Goal: Task Accomplishment & Management: Use online tool/utility

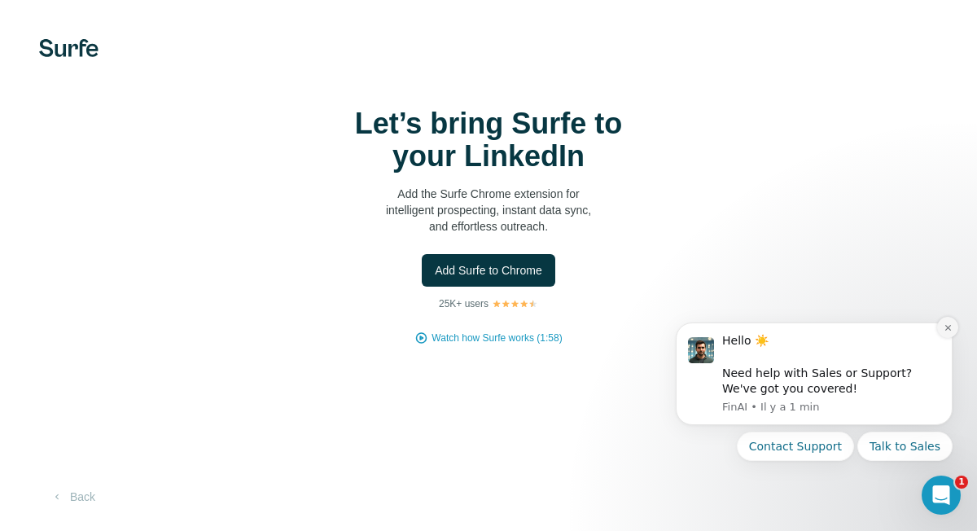
click at [950, 328] on icon "Dismiss notification" at bounding box center [948, 327] width 9 height 9
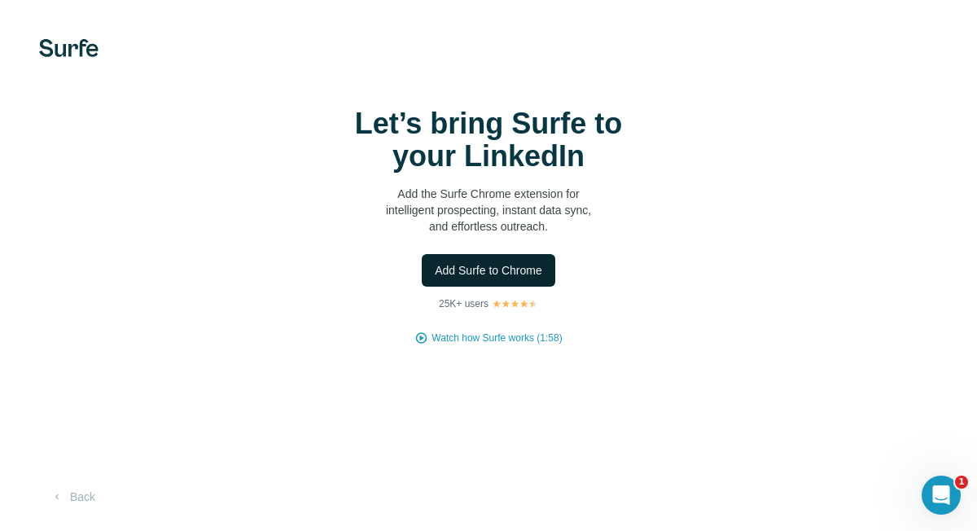
click at [516, 273] on span "Add Surfe to Chrome" at bounding box center [489, 270] width 108 height 16
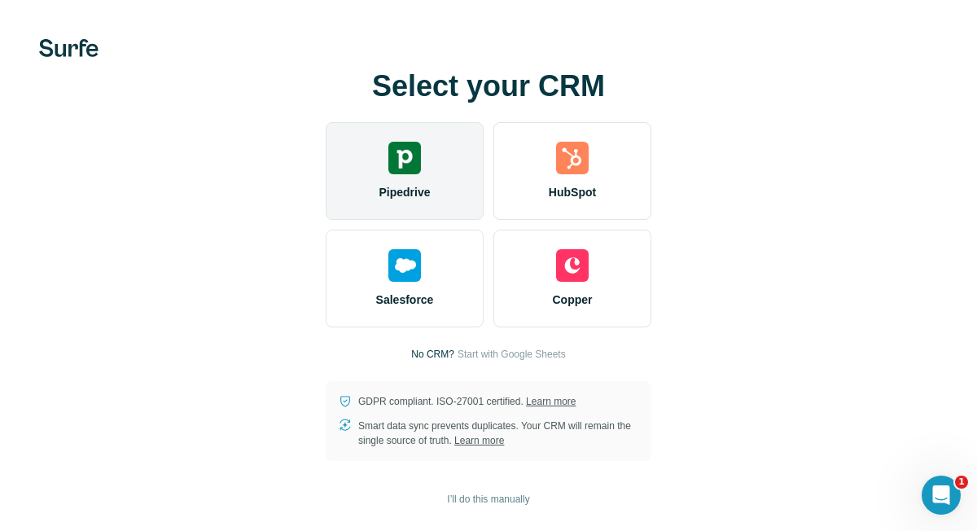
click at [389, 160] on img at bounding box center [404, 158] width 33 height 33
click at [415, 182] on div "Pipedrive" at bounding box center [405, 171] width 158 height 98
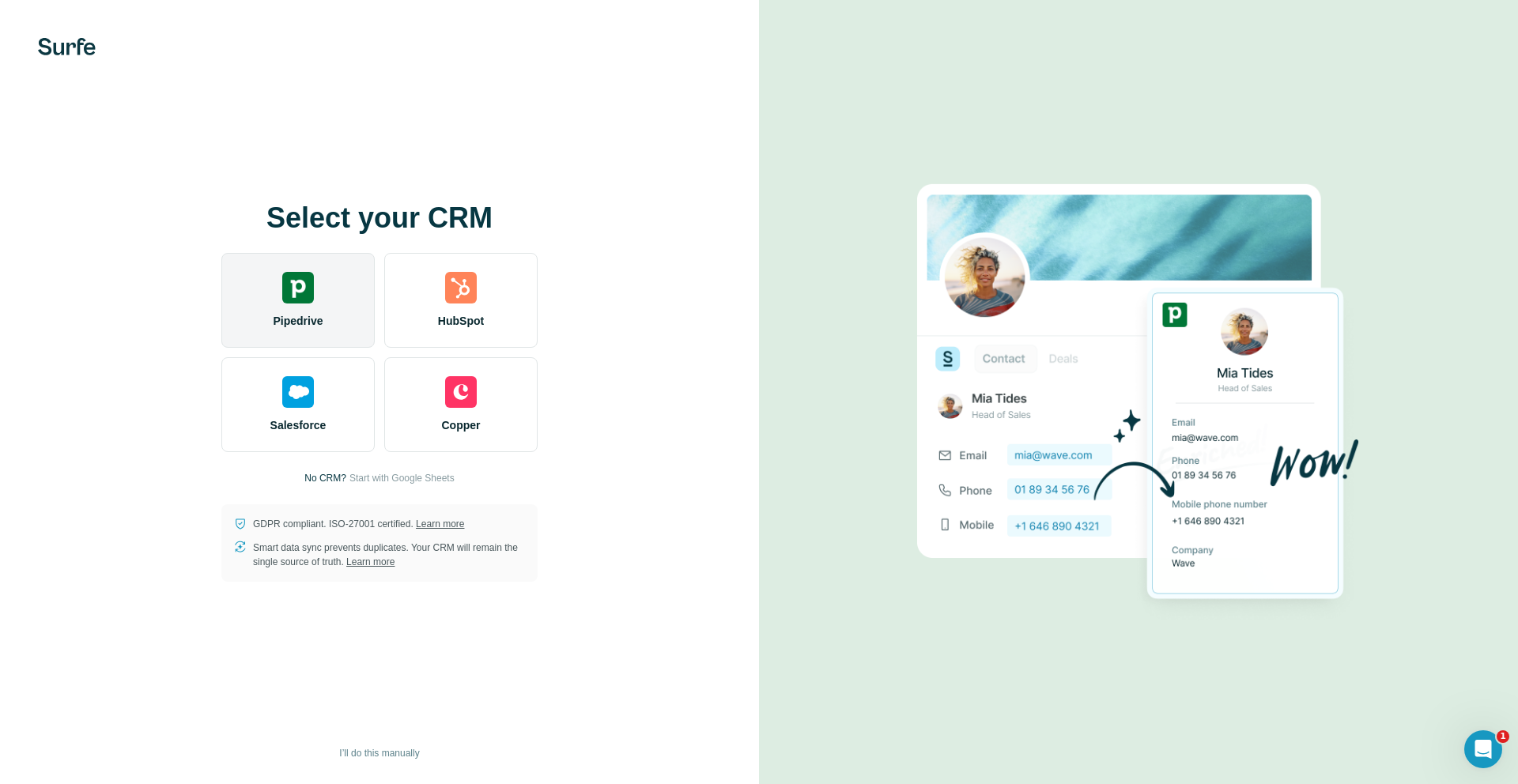
click at [298, 309] on div "Pipedrive" at bounding box center [298, 301] width 153 height 95
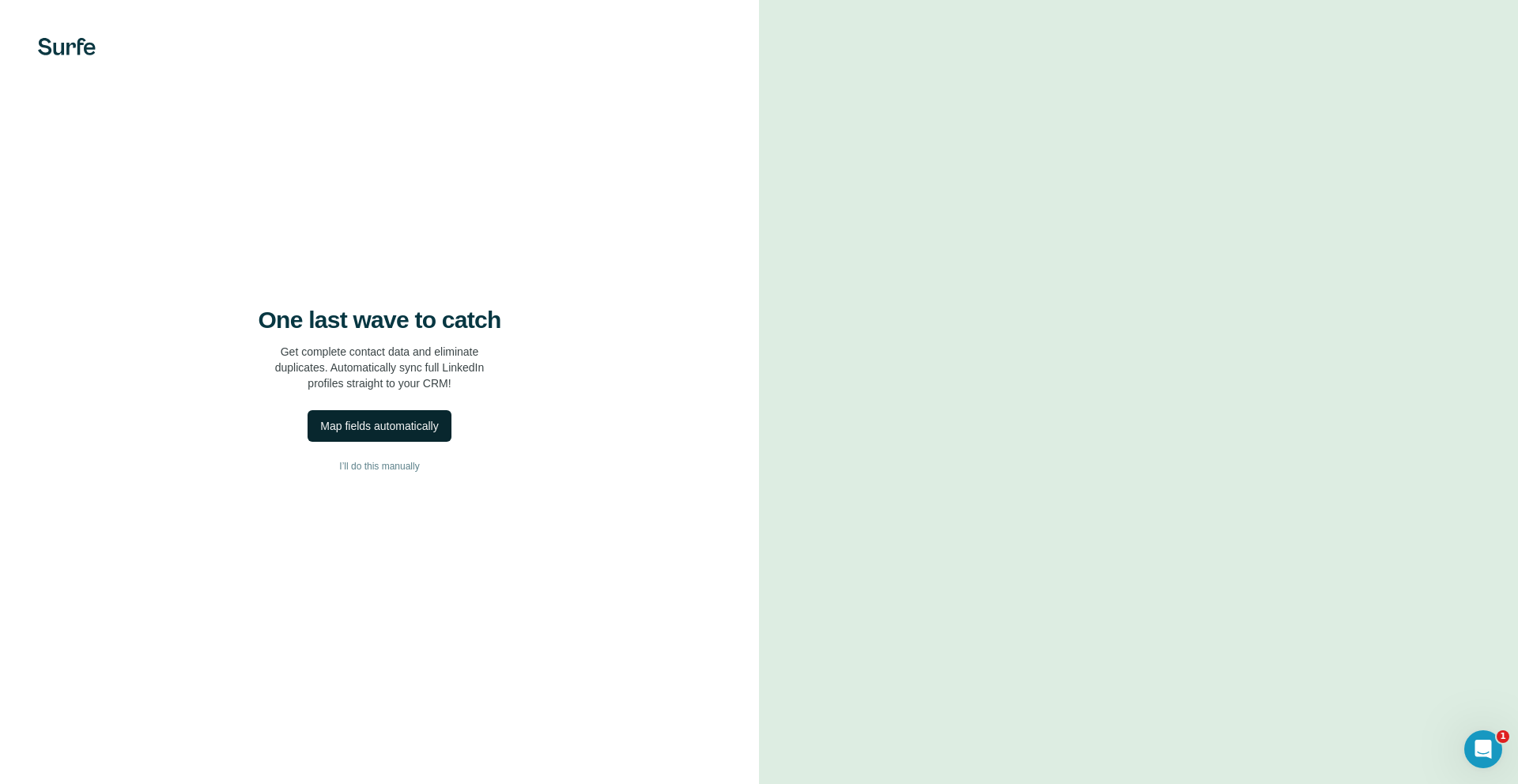
click at [428, 432] on div "Map fields automatically" at bounding box center [379, 426] width 117 height 16
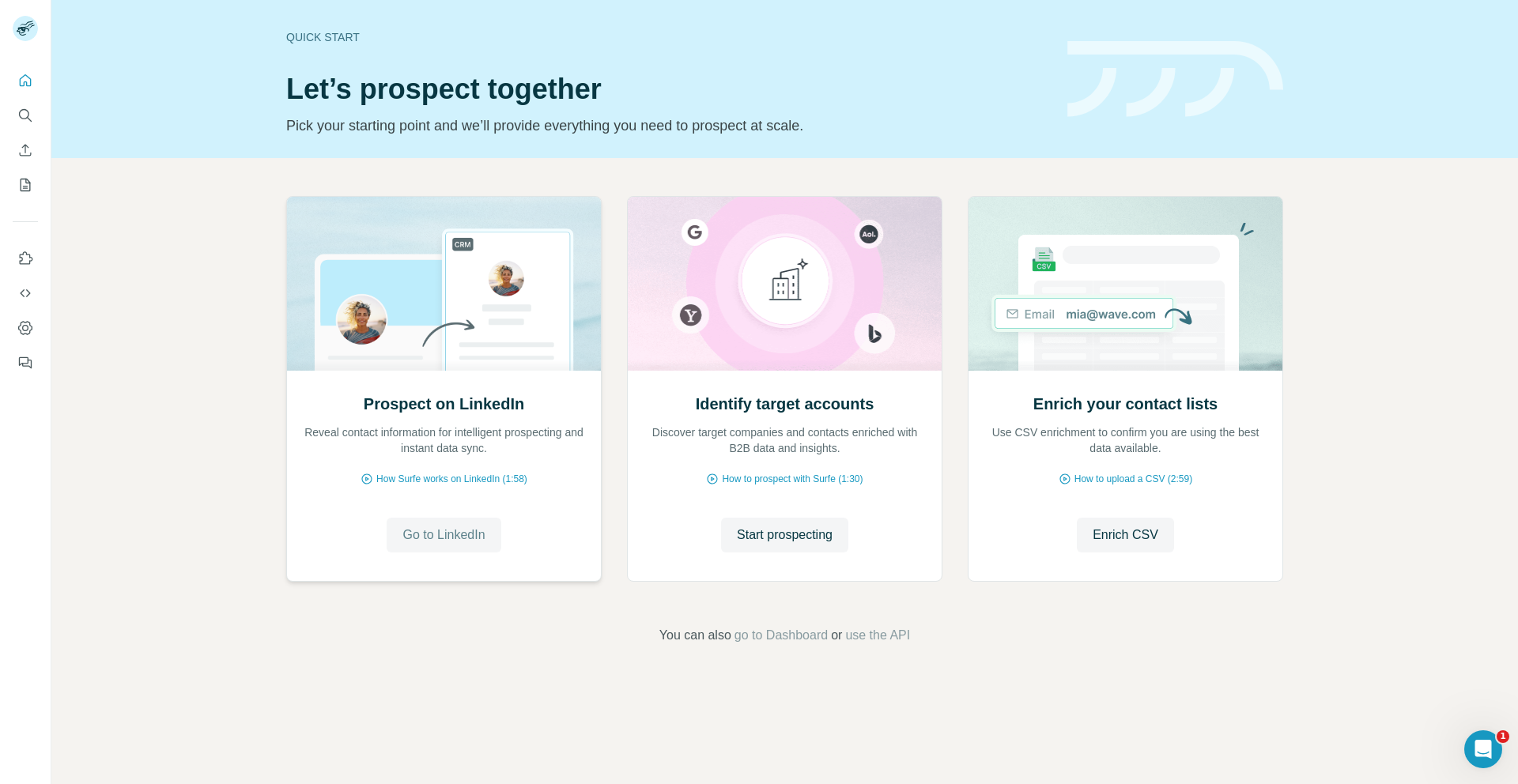
click at [452, 514] on span "Go to LinkedIn" at bounding box center [444, 536] width 82 height 19
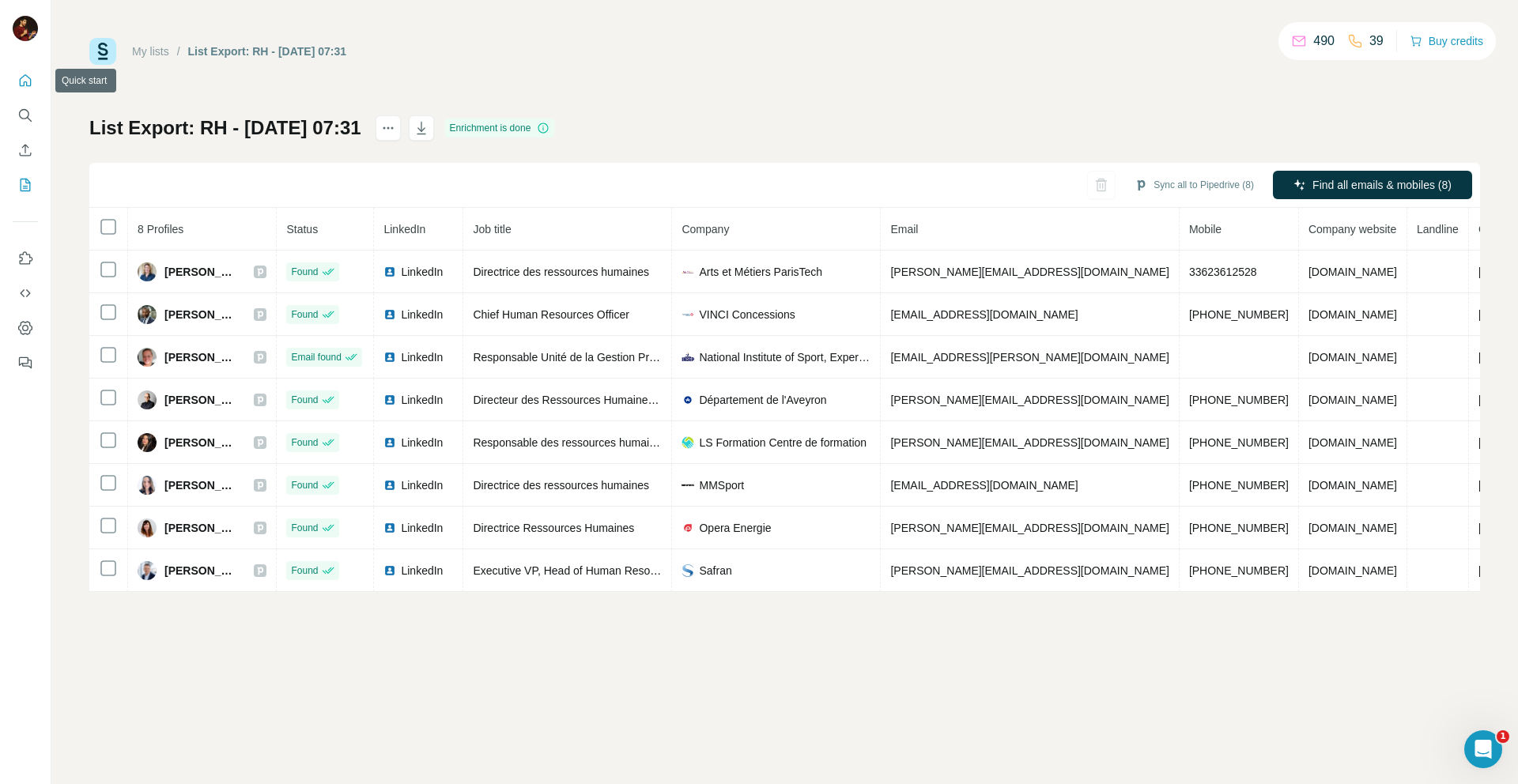
click at [18, 79] on icon "Quick start" at bounding box center [25, 81] width 16 height 16
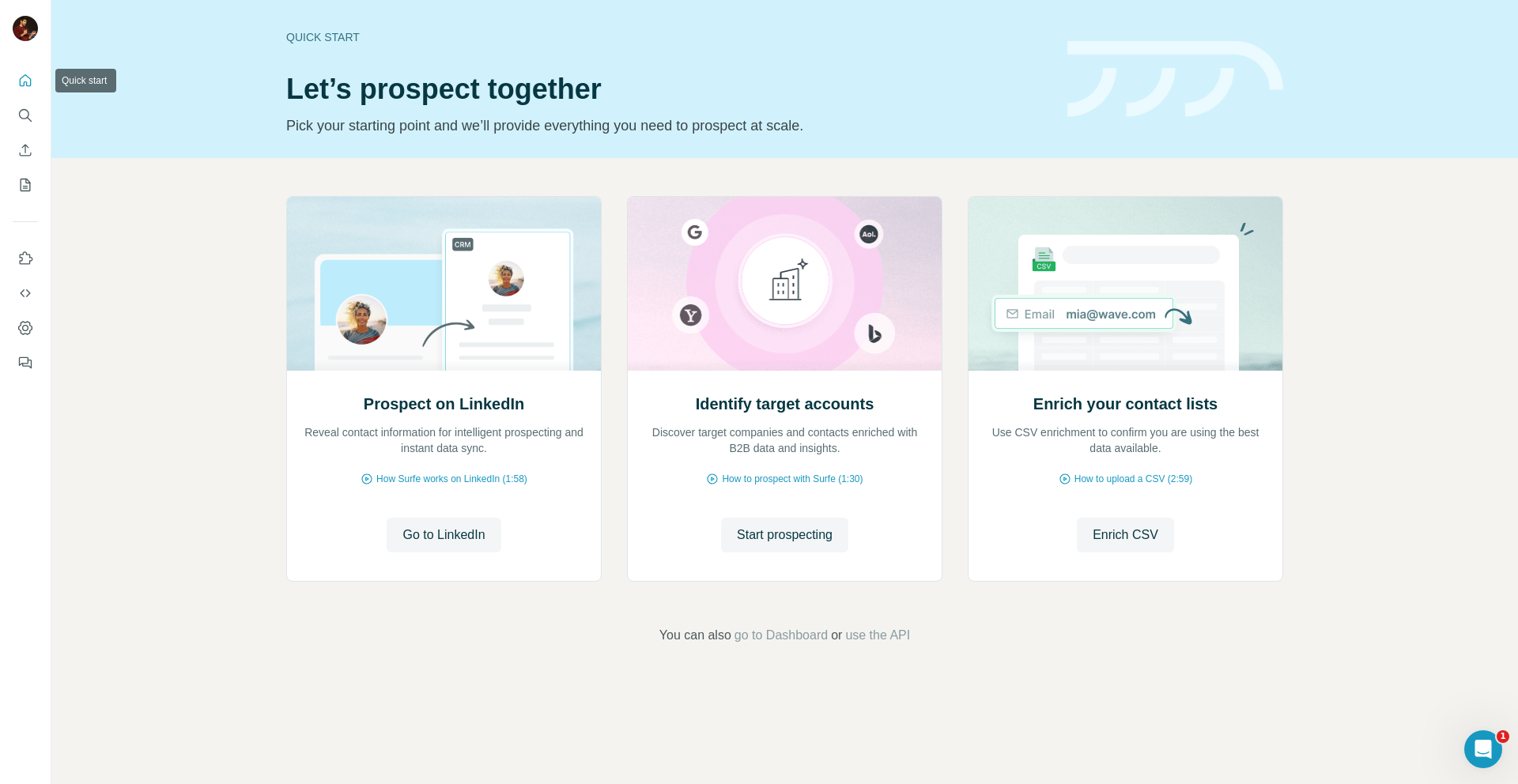
click at [19, 80] on icon "Quick start" at bounding box center [25, 81] width 12 height 12
click at [470, 539] on span "Go to LinkedIn" at bounding box center [444, 536] width 82 height 19
